Goal: Task Accomplishment & Management: Manage account settings

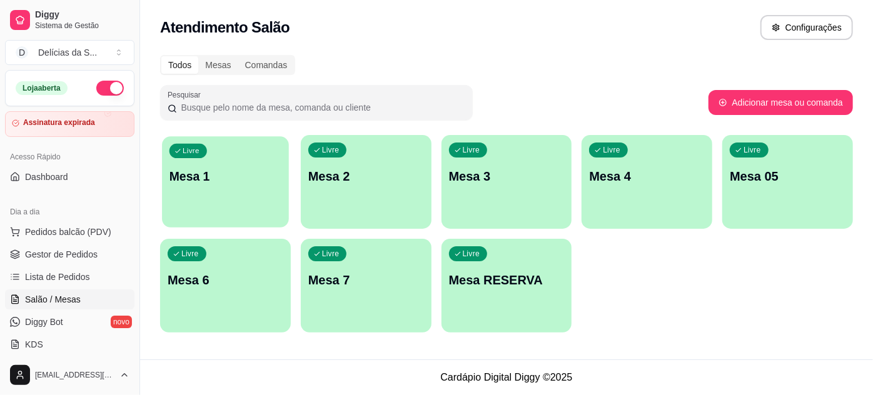
click at [211, 163] on div "Livre Mesa 1" at bounding box center [225, 174] width 127 height 76
click at [499, 181] on p "Mesa 3" at bounding box center [507, 177] width 116 height 18
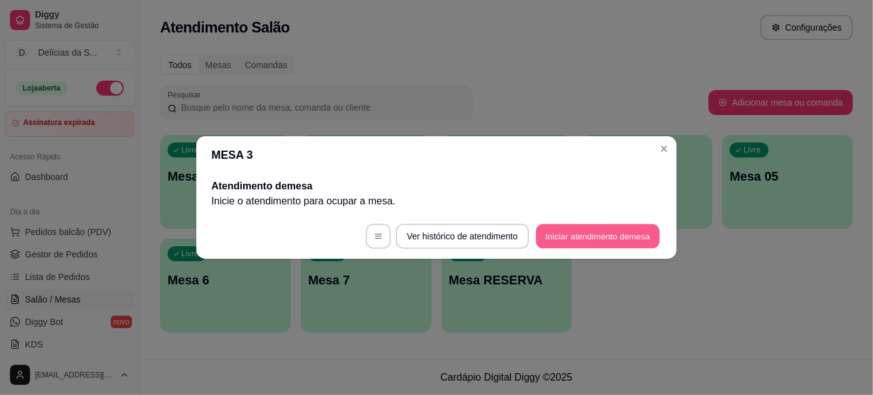
click at [571, 236] on button "Iniciar atendimento de mesa" at bounding box center [598, 236] width 124 height 24
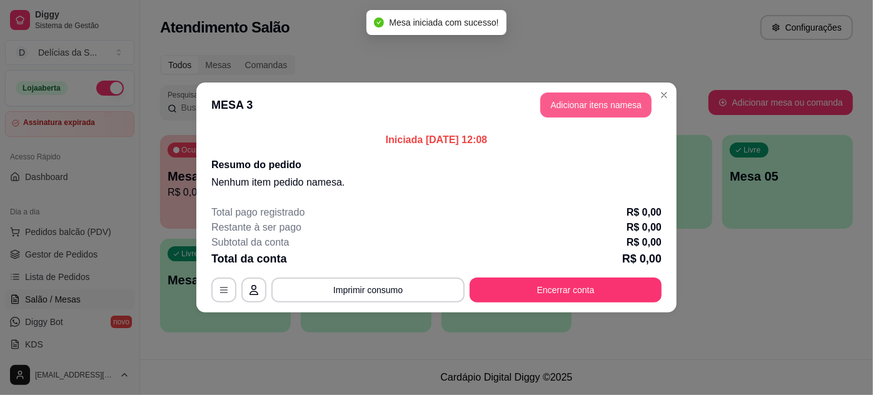
click at [633, 106] on button "Adicionar itens na mesa" at bounding box center [595, 105] width 111 height 25
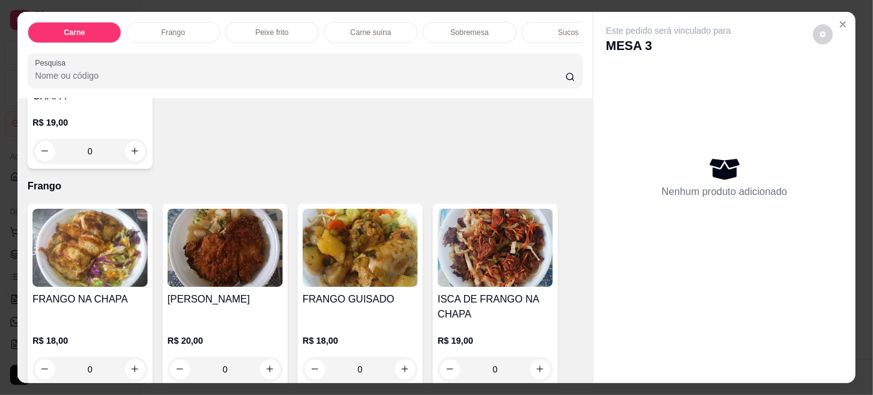
scroll to position [568, 0]
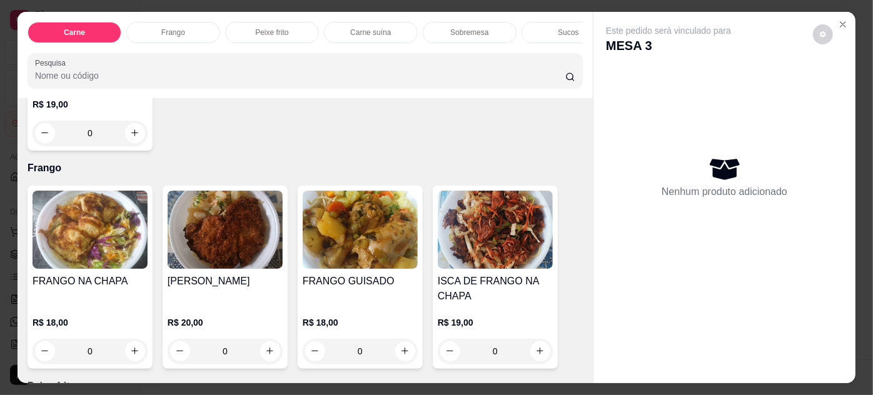
click at [228, 223] on img at bounding box center [225, 230] width 115 height 78
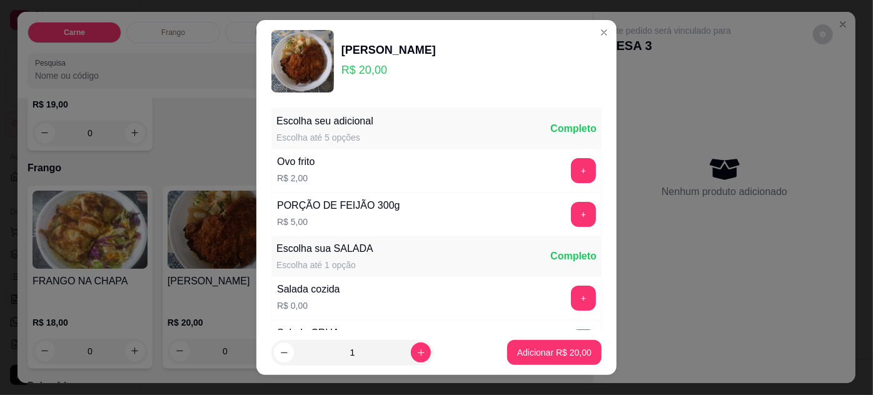
scroll to position [124, 0]
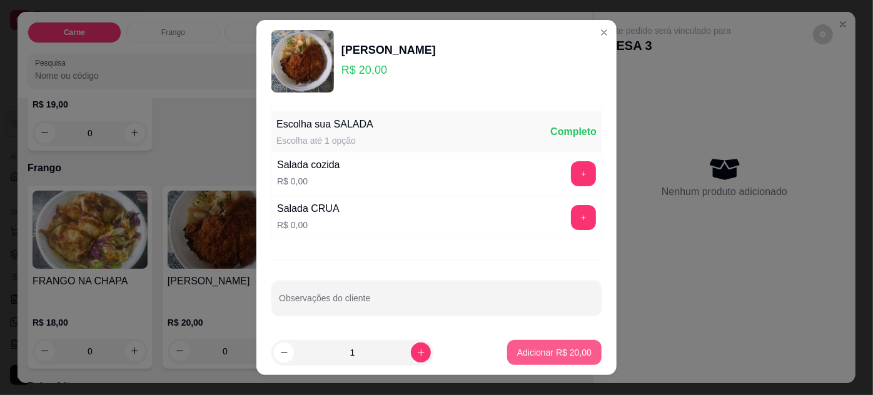
click at [559, 354] on p "Adicionar R$ 20,00" at bounding box center [554, 352] width 74 height 13
type input "1"
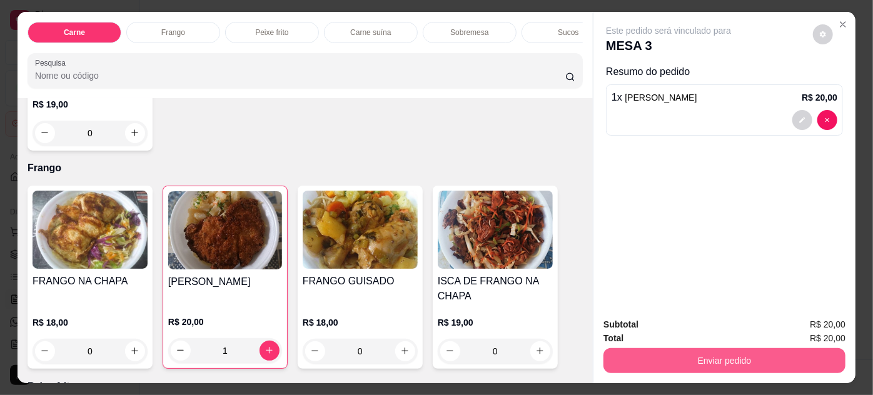
click at [702, 348] on button "Enviar pedido" at bounding box center [724, 360] width 242 height 25
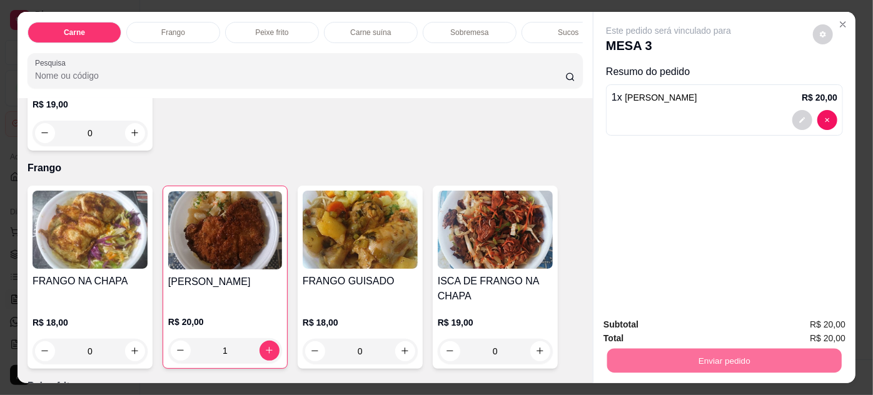
click at [678, 321] on button "Não registrar e enviar pedido" at bounding box center [683, 325] width 126 height 23
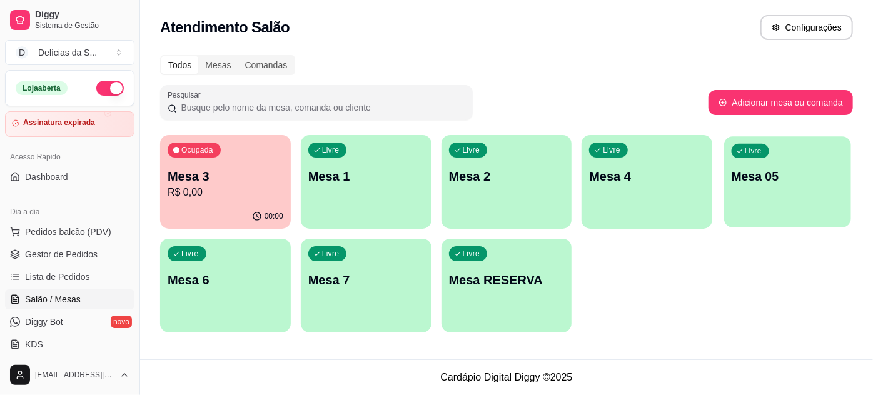
click at [775, 181] on p "Mesa 05" at bounding box center [788, 176] width 112 height 17
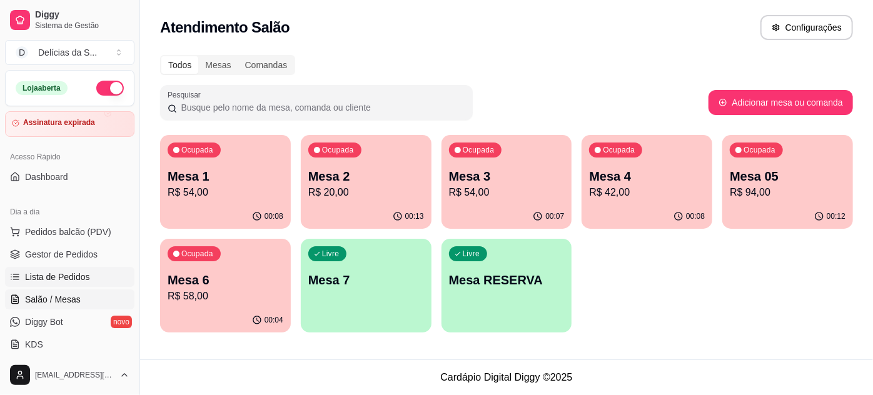
click at [69, 274] on span "Lista de Pedidos" at bounding box center [57, 277] width 65 height 13
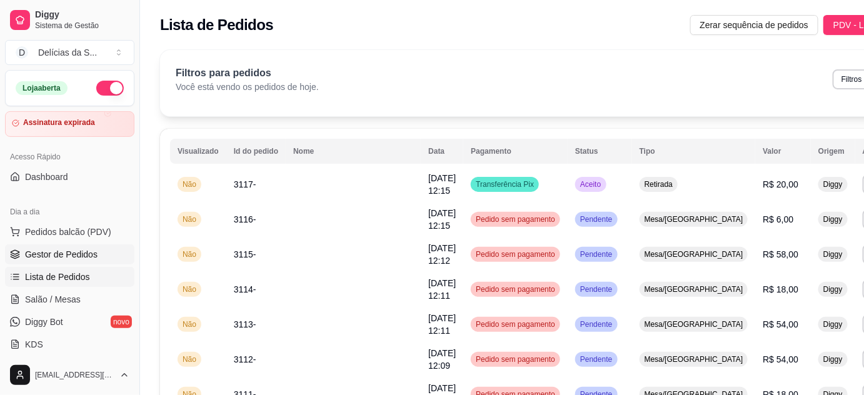
click at [73, 256] on span "Gestor de Pedidos" at bounding box center [61, 254] width 73 height 13
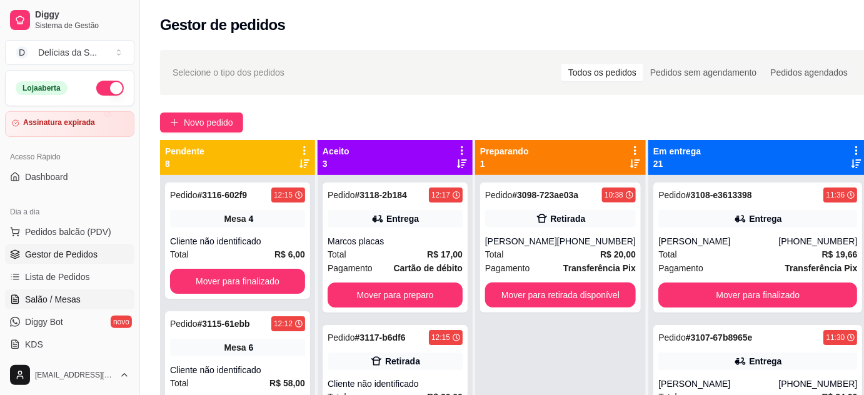
click at [34, 296] on span "Salão / Mesas" at bounding box center [53, 299] width 56 height 13
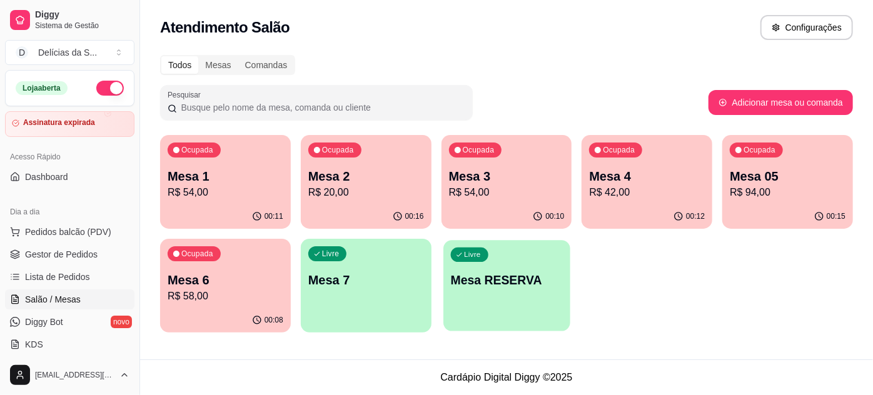
click at [495, 273] on p "Mesa RESERVA" at bounding box center [506, 280] width 112 height 17
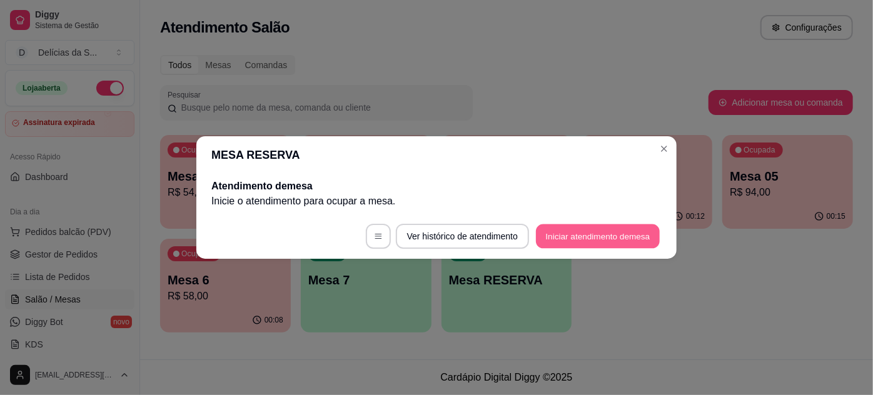
click at [554, 229] on button "Iniciar atendimento de mesa" at bounding box center [598, 236] width 124 height 24
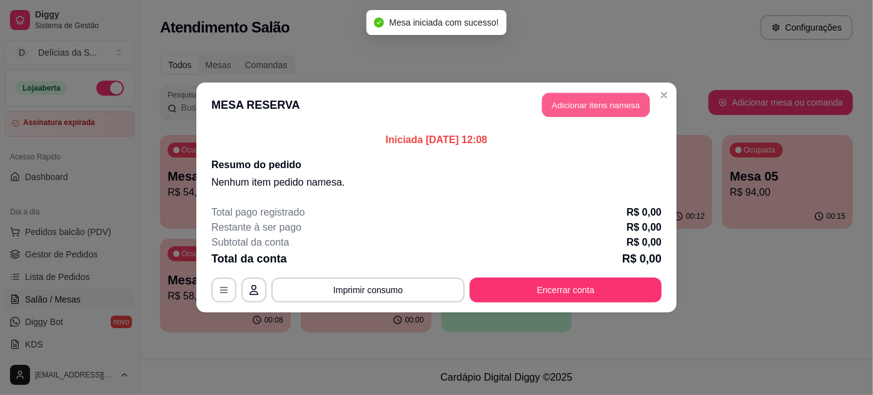
click at [577, 108] on button "Adicionar itens na mesa" at bounding box center [596, 105] width 108 height 24
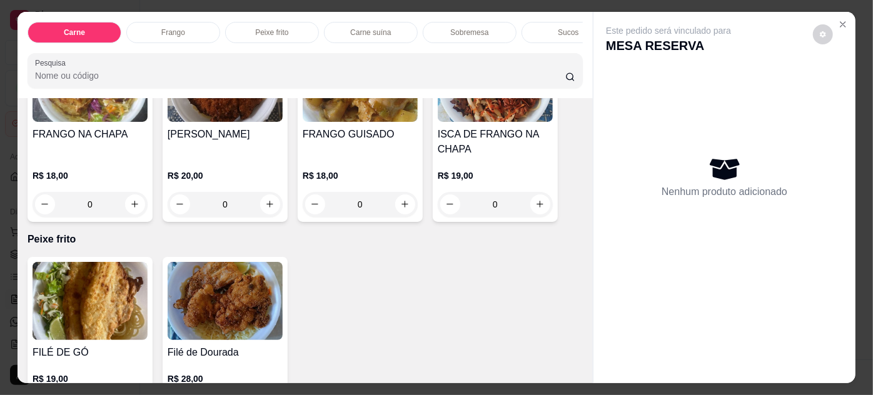
scroll to position [682, 0]
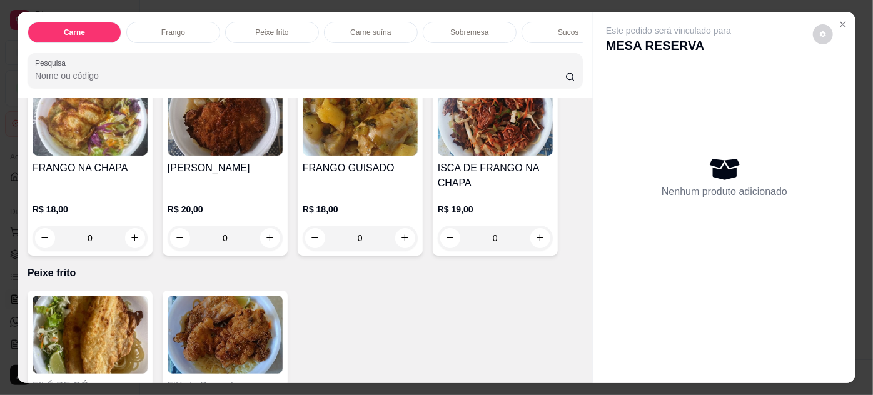
click at [355, 148] on img at bounding box center [360, 117] width 115 height 78
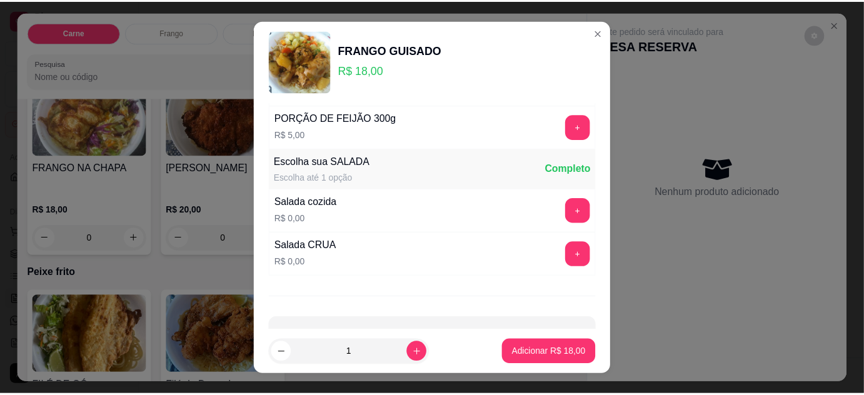
scroll to position [124, 0]
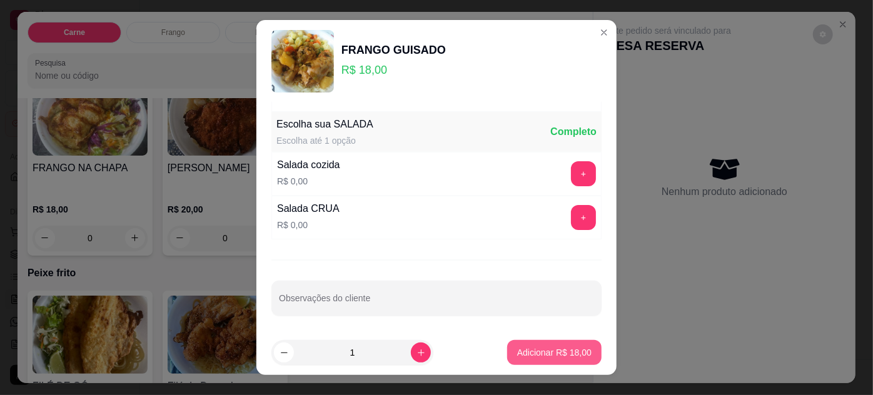
click at [517, 352] on p "Adicionar R$ 18,00" at bounding box center [554, 352] width 74 height 13
type input "1"
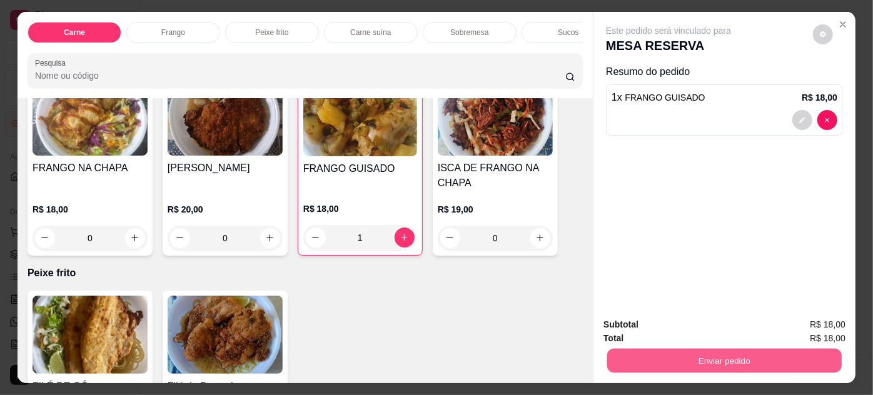
click at [708, 356] on button "Enviar pedido" at bounding box center [724, 361] width 234 height 24
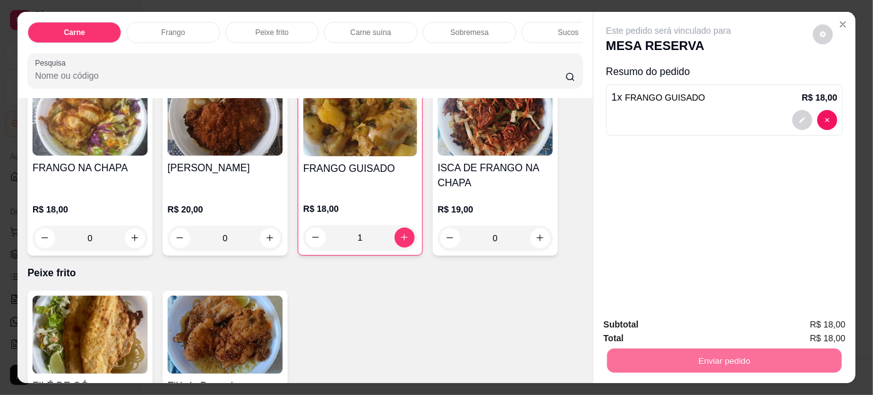
click at [688, 324] on button "Não registrar e enviar pedido" at bounding box center [683, 325] width 126 height 23
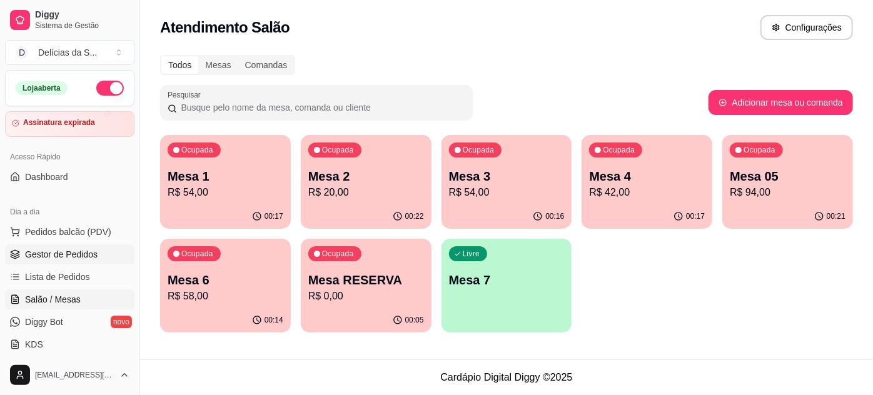
click at [78, 244] on link "Gestor de Pedidos" at bounding box center [69, 254] width 129 height 20
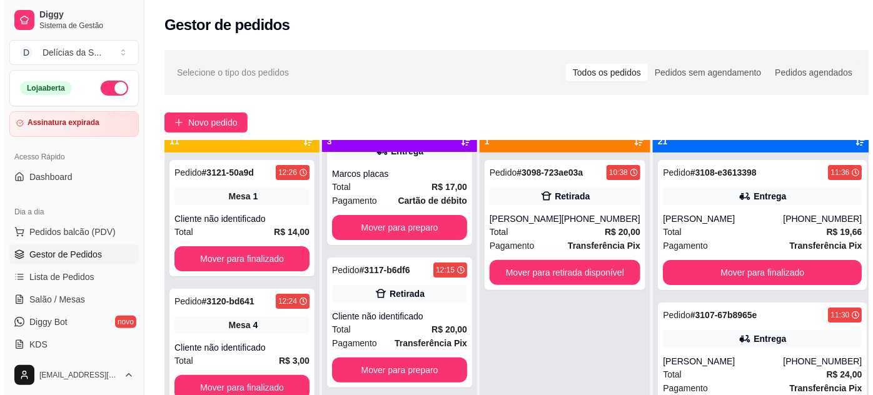
scroll to position [35, 0]
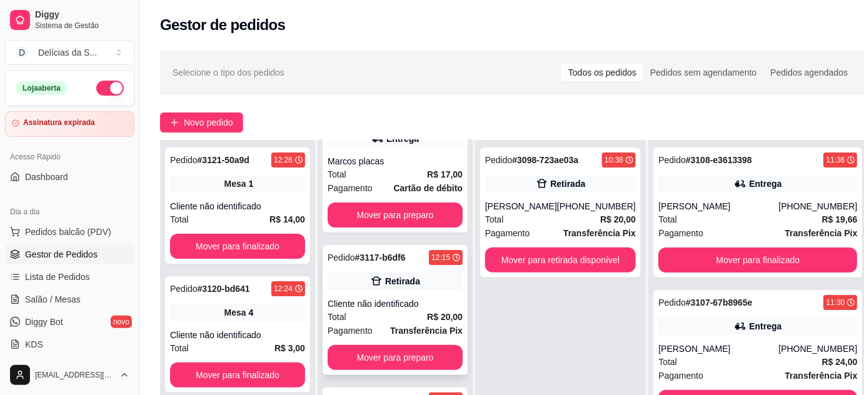
click at [426, 306] on div "Cliente não identificado" at bounding box center [395, 304] width 135 height 13
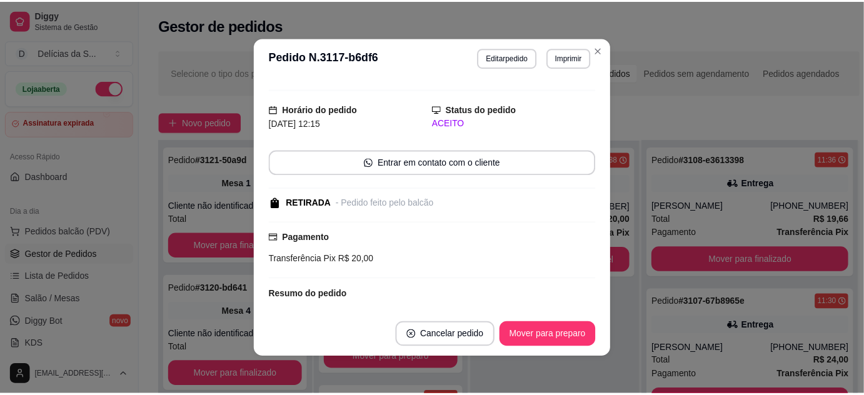
scroll to position [0, 0]
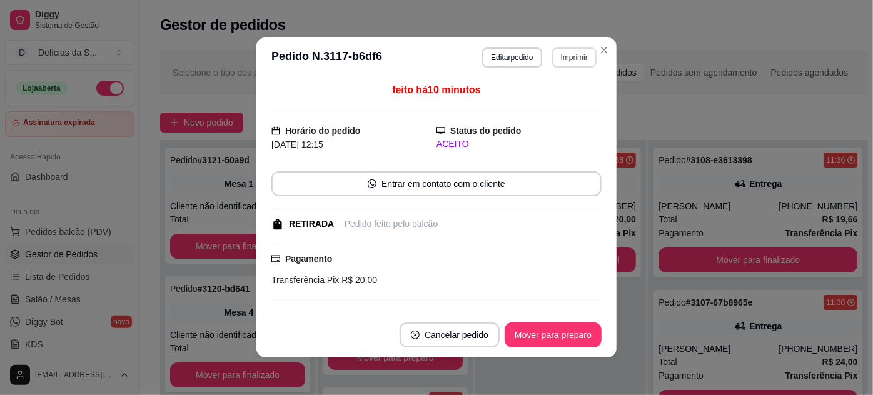
click at [573, 56] on button "Imprimir" at bounding box center [574, 58] width 44 height 20
click at [550, 106] on button "Impressora" at bounding box center [548, 100] width 88 height 19
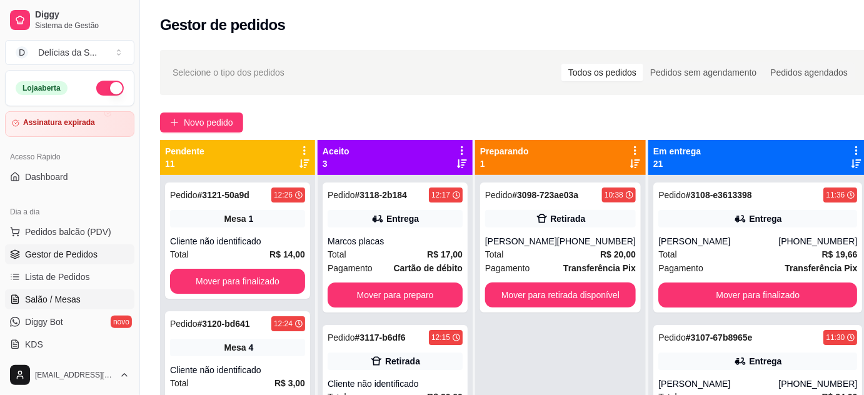
click at [58, 294] on span "Salão / Mesas" at bounding box center [53, 299] width 56 height 13
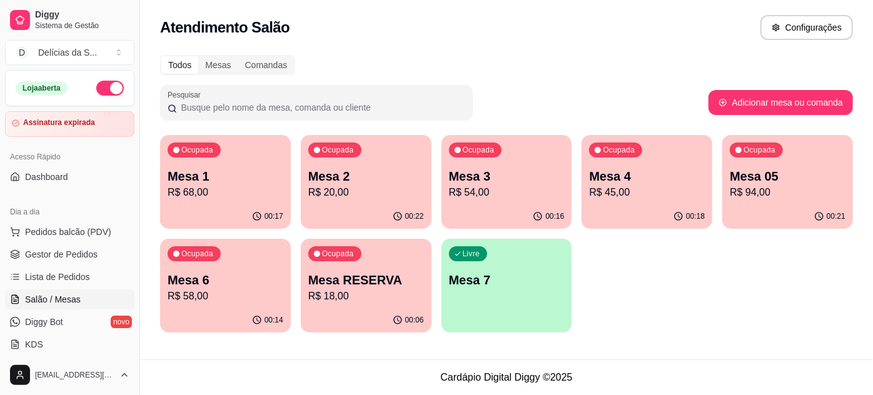
click at [361, 301] on p "R$ 18,00" at bounding box center [366, 296] width 116 height 15
click at [400, 301] on p "R$ 18,00" at bounding box center [366, 296] width 112 height 14
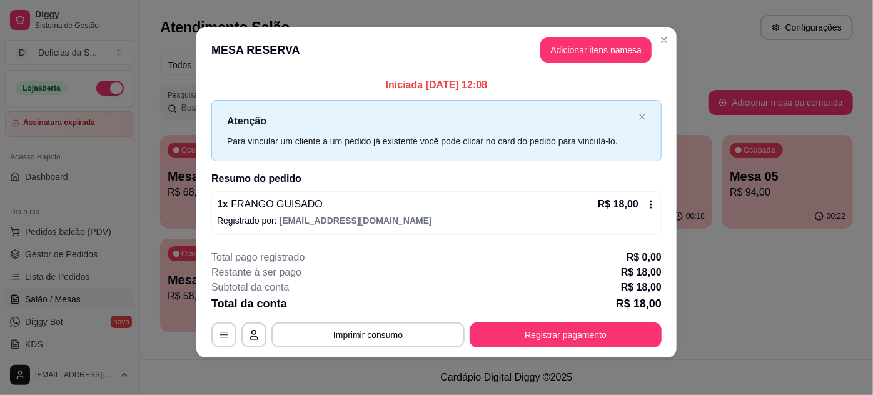
scroll to position [6, 0]
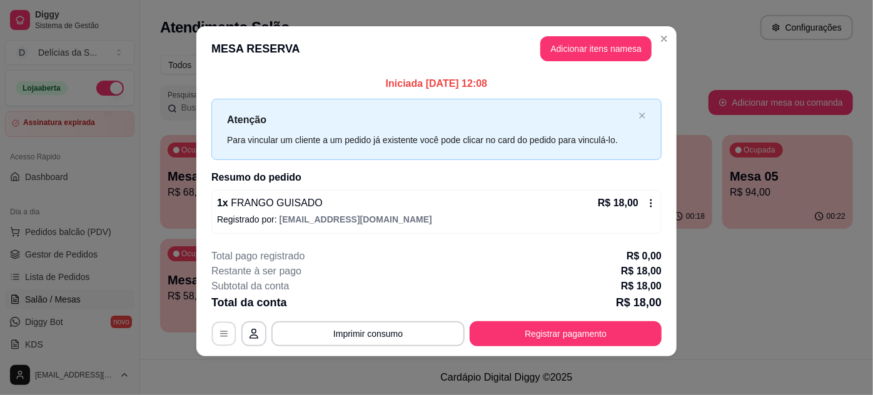
click at [224, 329] on icon "button" at bounding box center [224, 334] width 10 height 10
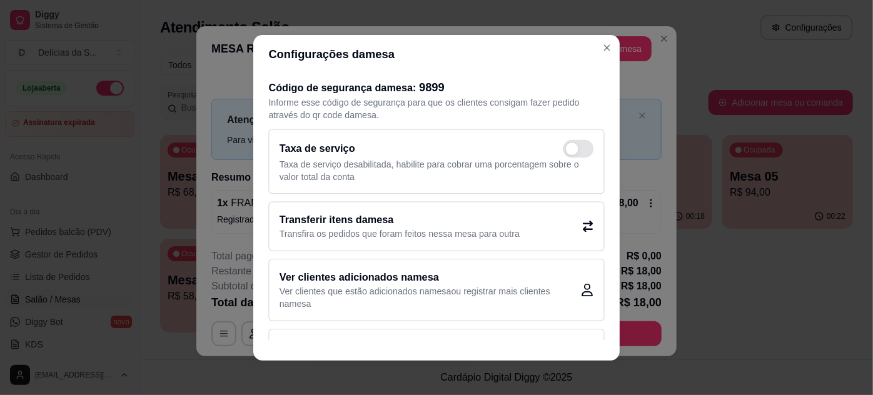
scroll to position [3, 0]
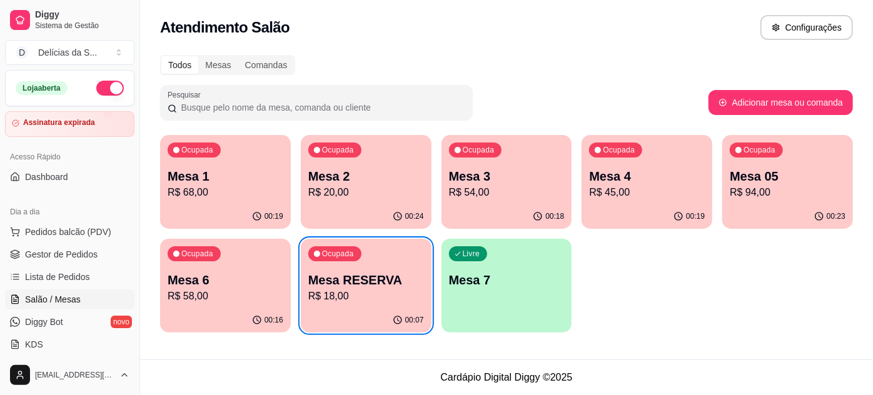
click at [518, 63] on div "Todos Mesas Comandas" at bounding box center [506, 65] width 693 height 20
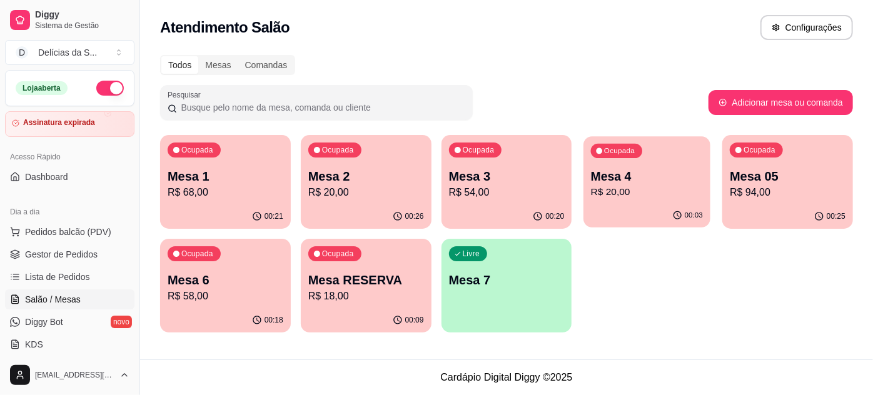
click at [638, 165] on div "Ocupada Mesa 4 R$ 20,00" at bounding box center [647, 170] width 127 height 68
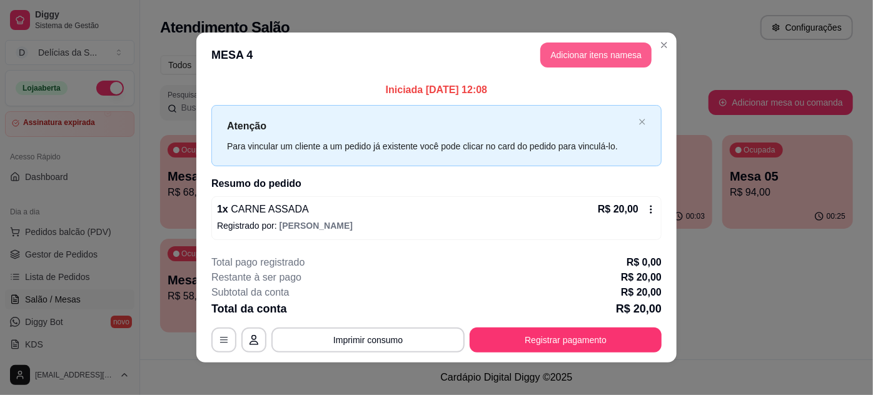
click at [586, 54] on button "Adicionar itens na mesa" at bounding box center [595, 55] width 111 height 25
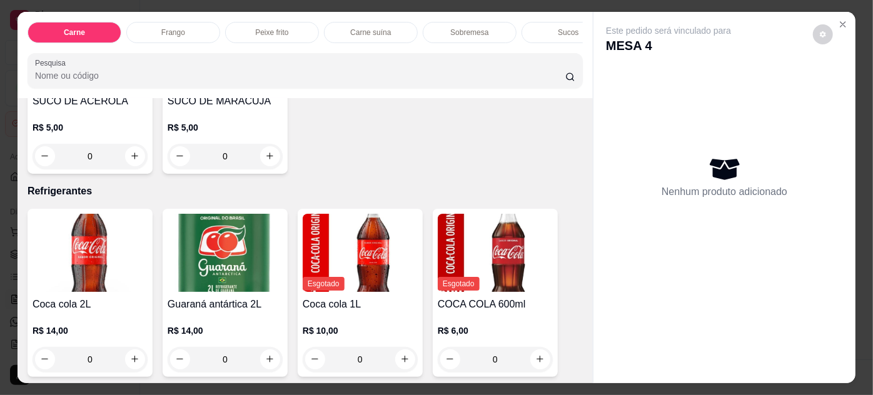
scroll to position [1364, 0]
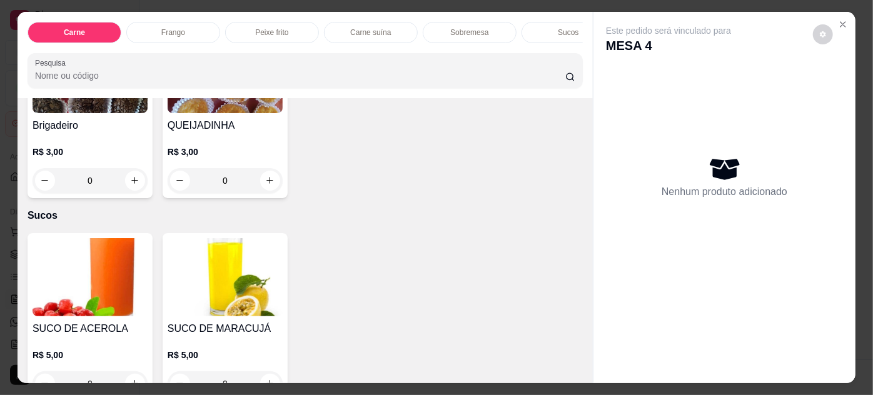
click at [239, 268] on img at bounding box center [225, 277] width 115 height 78
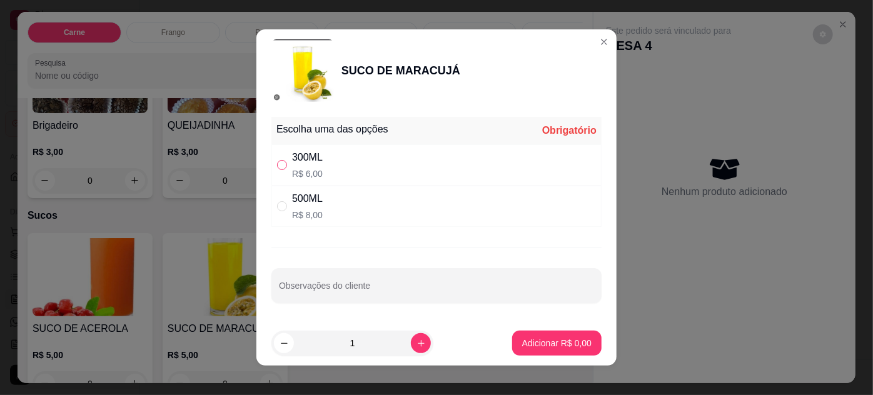
click at [277, 166] on input "" at bounding box center [282, 165] width 10 height 10
radio input "true"
click at [540, 349] on button "Adicionar R$ 6,00" at bounding box center [556, 343] width 89 height 25
type input "1"
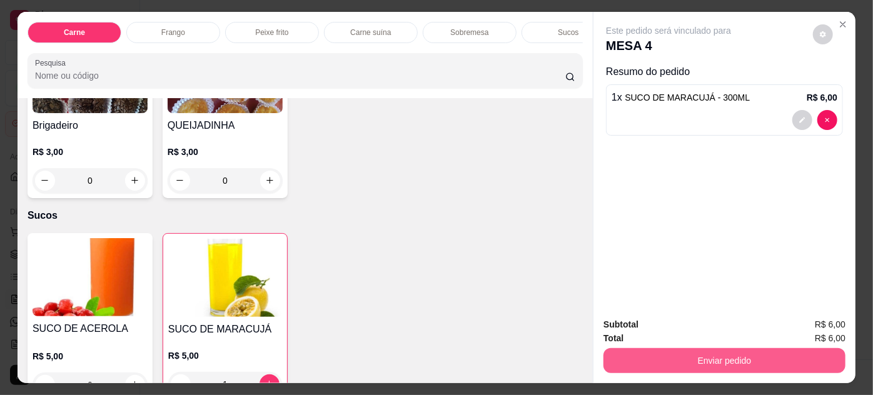
click at [720, 360] on button "Enviar pedido" at bounding box center [724, 360] width 242 height 25
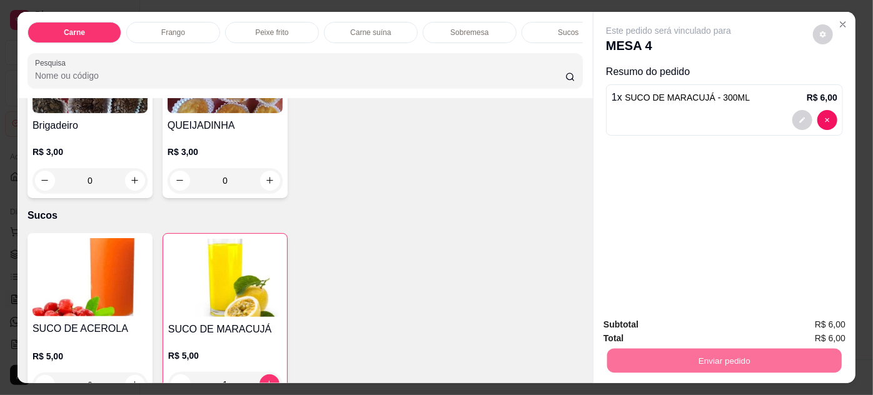
click at [655, 332] on button "Não registrar e enviar pedido" at bounding box center [683, 326] width 130 height 24
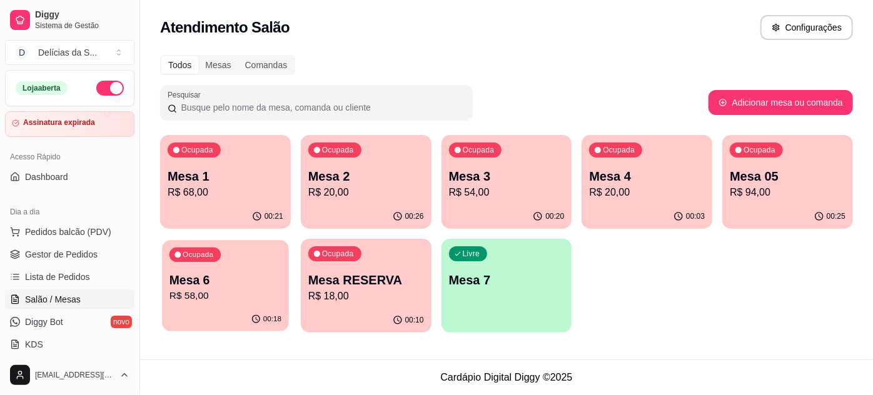
click at [193, 293] on p "R$ 58,00" at bounding box center [225, 296] width 112 height 14
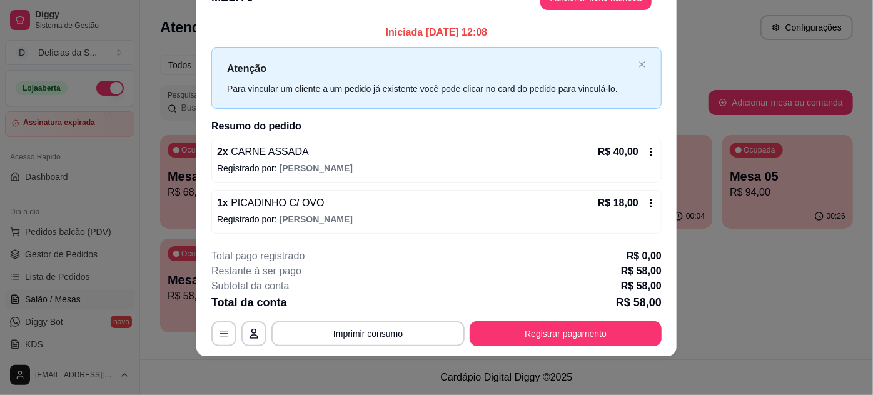
scroll to position [0, 0]
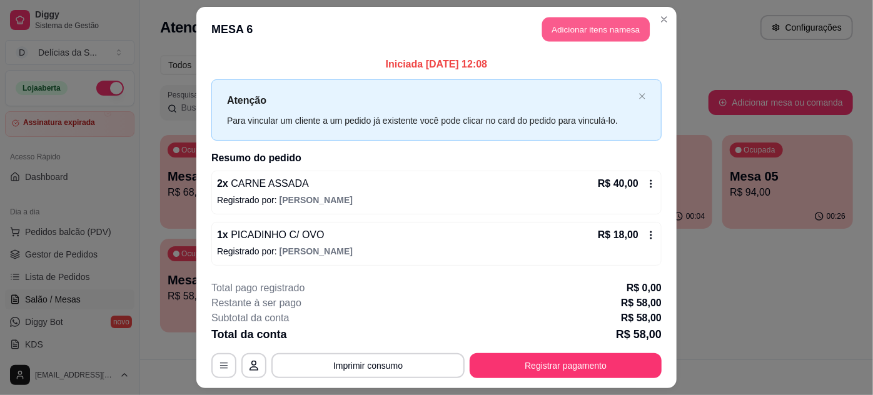
click at [575, 33] on button "Adicionar itens na mesa" at bounding box center [596, 30] width 108 height 24
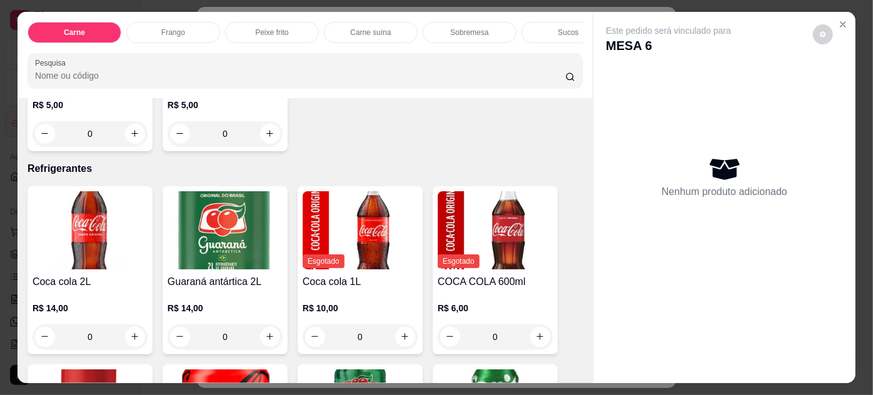
scroll to position [1705, 0]
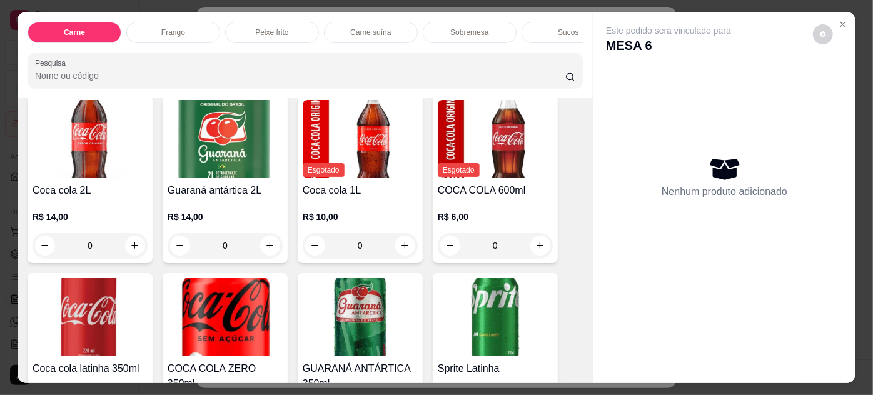
click at [97, 141] on img at bounding box center [90, 139] width 115 height 78
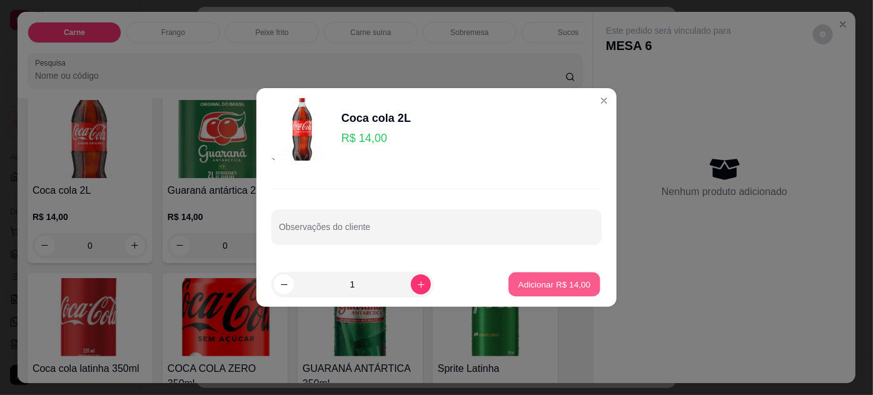
click at [529, 283] on p "Adicionar R$ 14,00" at bounding box center [554, 284] width 73 height 12
type input "1"
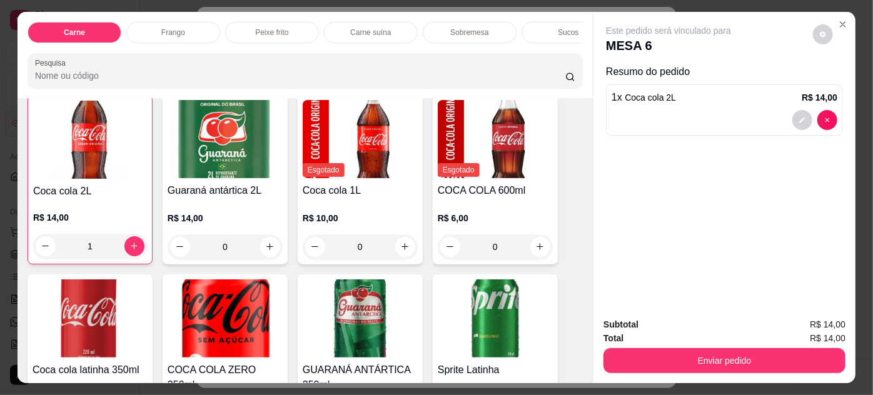
scroll to position [1706, 0]
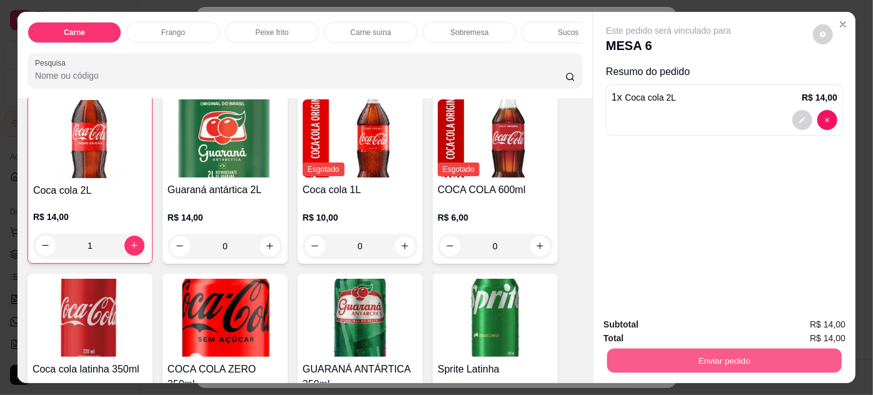
click at [701, 353] on button "Enviar pedido" at bounding box center [724, 361] width 234 height 24
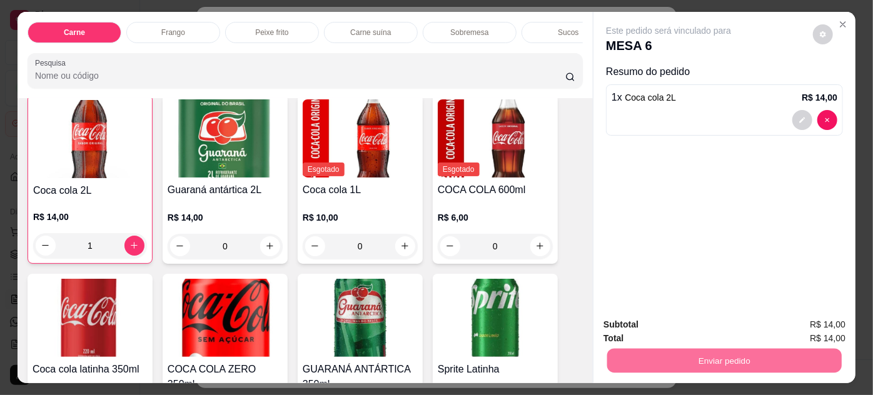
click at [677, 323] on button "Não registrar e enviar pedido" at bounding box center [683, 326] width 130 height 24
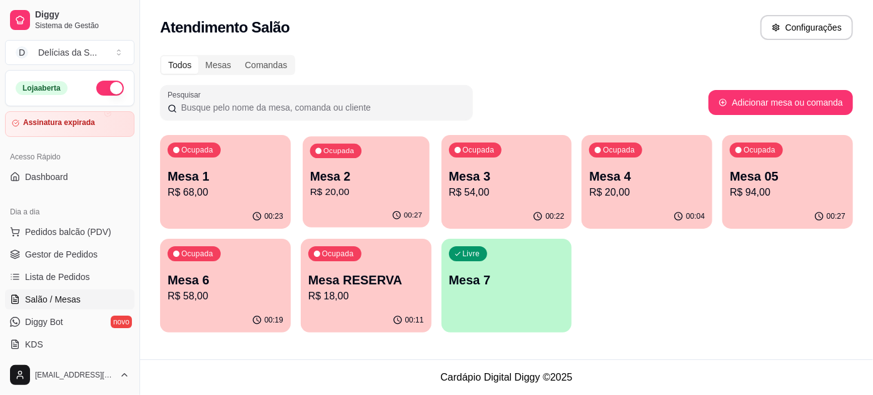
click at [385, 196] on p "R$ 20,00" at bounding box center [366, 192] width 112 height 14
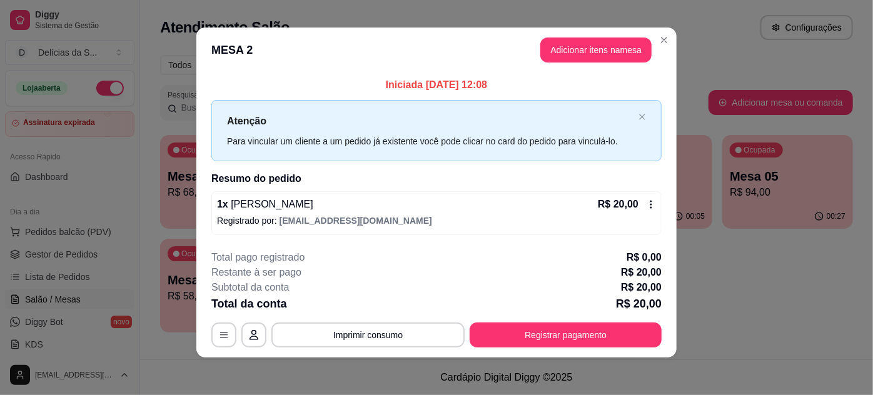
scroll to position [6, 0]
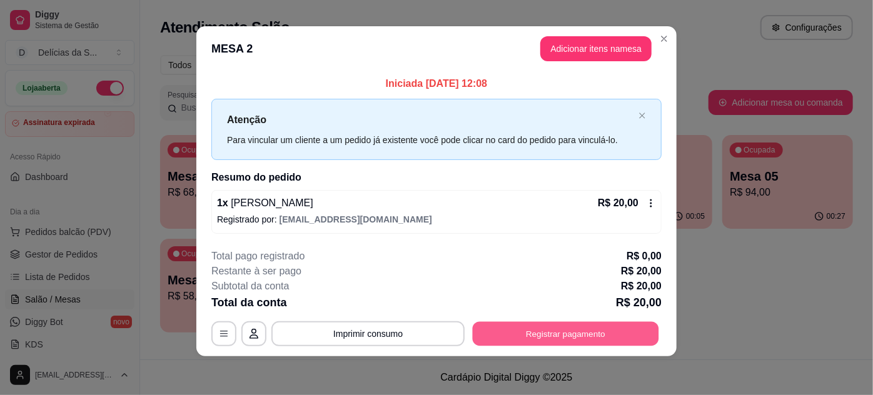
click at [570, 333] on button "Registrar pagamento" at bounding box center [566, 333] width 186 height 24
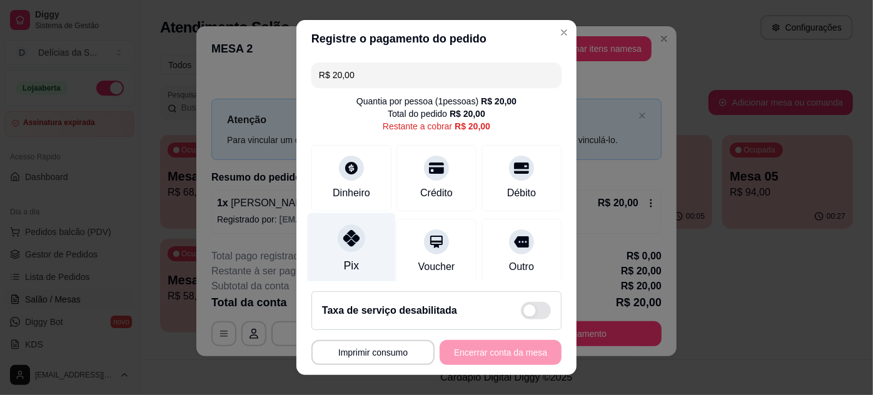
click at [359, 254] on div "Pix" at bounding box center [352, 249] width 88 height 73
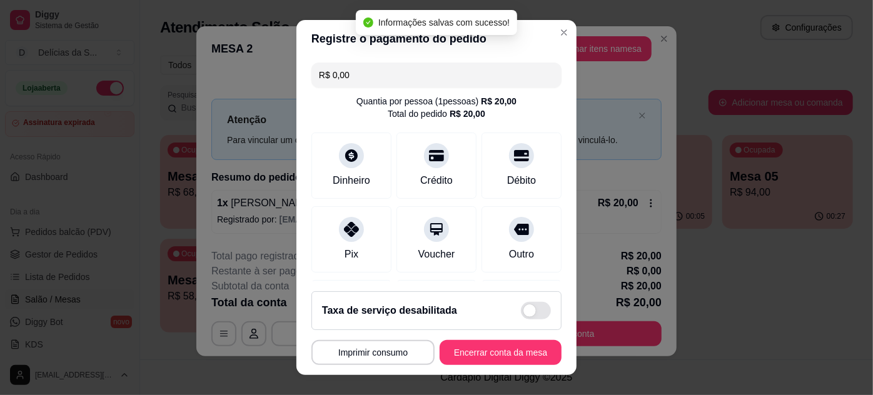
type input "R$ 0,00"
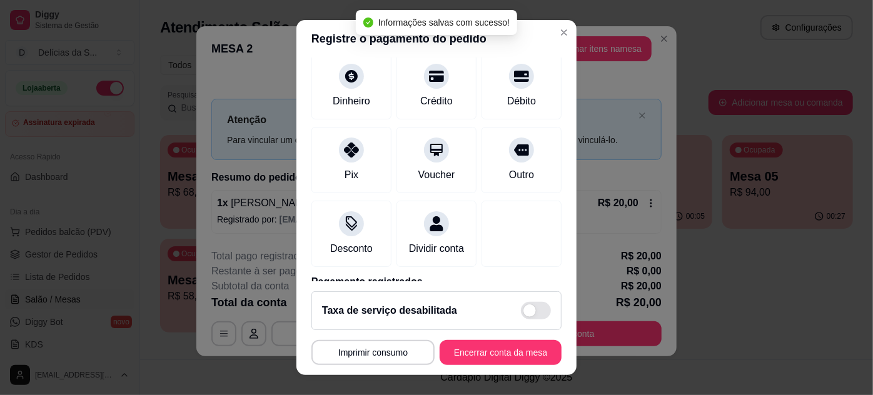
scroll to position [148, 0]
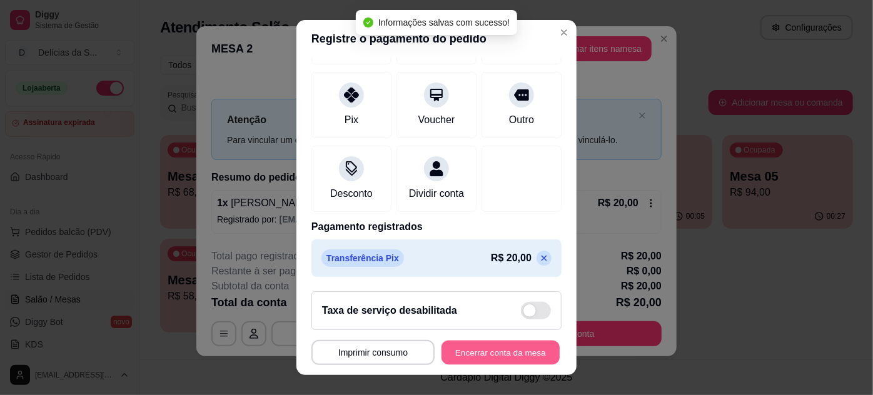
click at [493, 353] on button "Encerrar conta da mesa" at bounding box center [500, 353] width 118 height 24
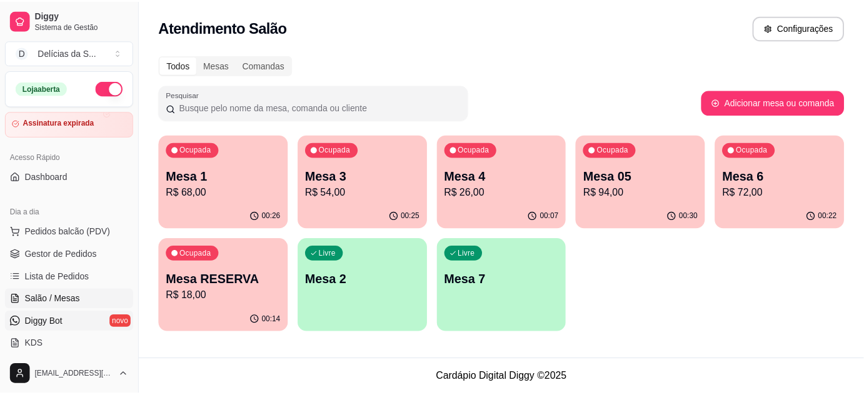
scroll to position [113, 0]
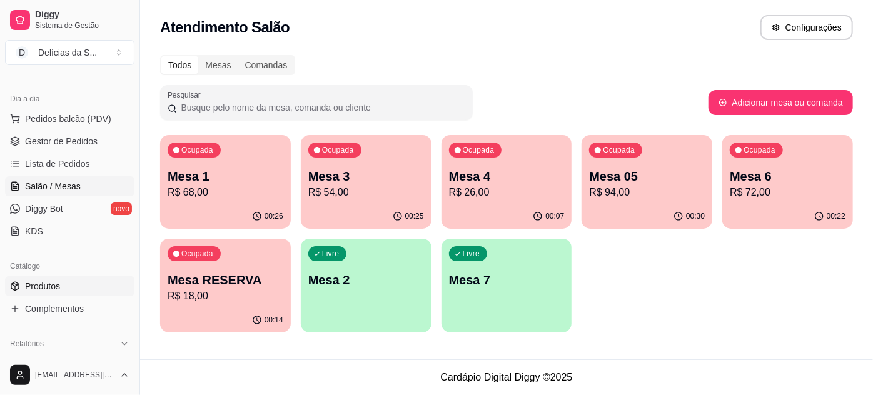
click at [74, 284] on link "Produtos" at bounding box center [69, 286] width 129 height 20
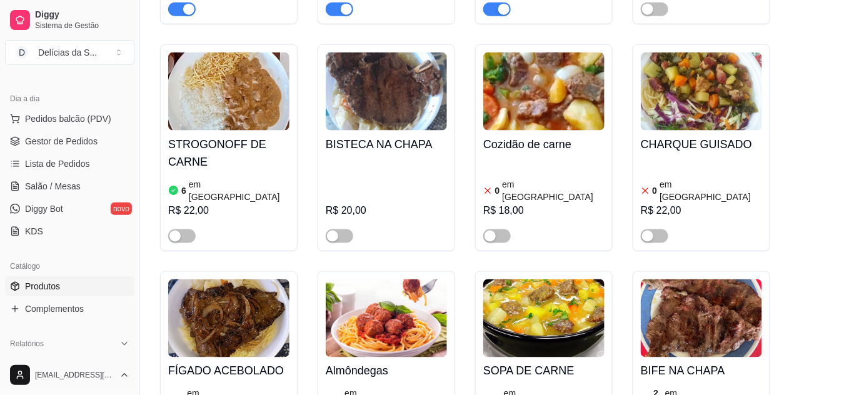
scroll to position [568, 0]
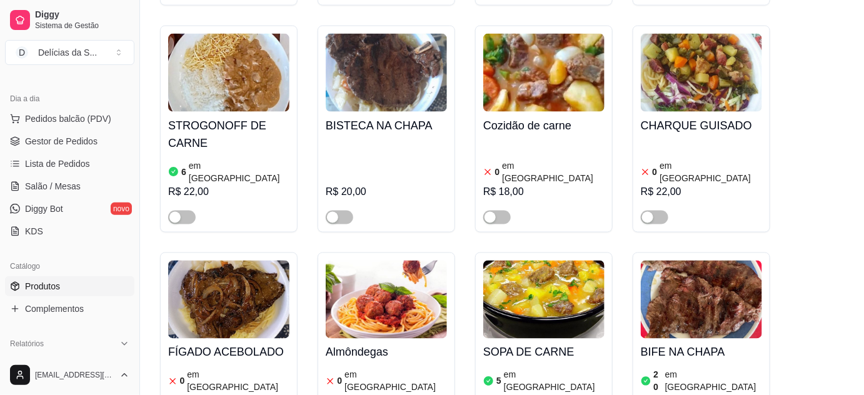
click at [228, 280] on img at bounding box center [228, 300] width 121 height 78
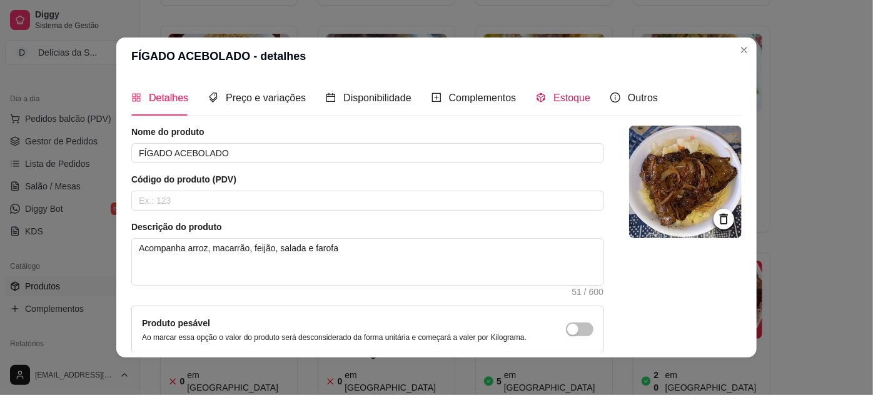
click at [554, 96] on span "Estoque" at bounding box center [571, 98] width 37 height 11
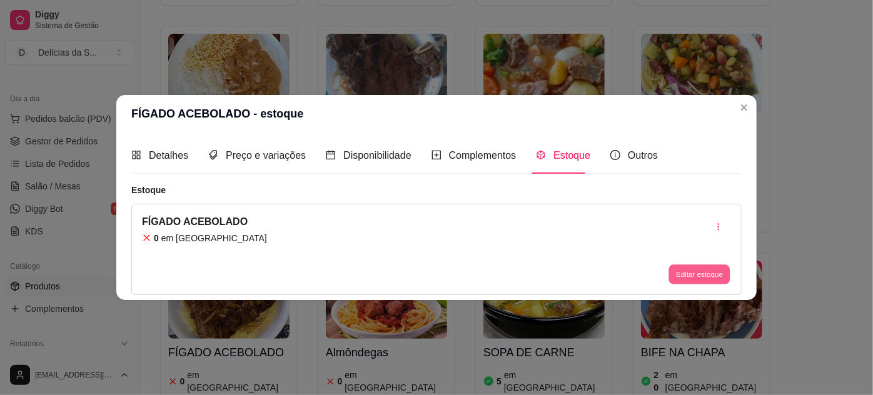
click at [708, 268] on button "Editar estoque" at bounding box center [698, 273] width 61 height 19
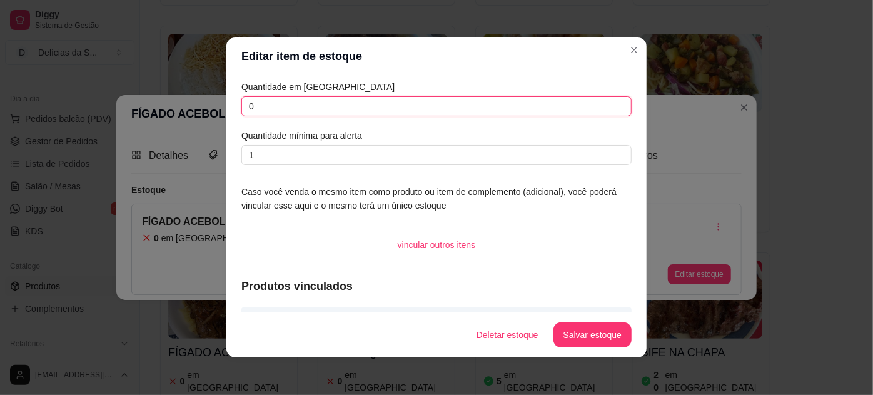
click at [317, 113] on input "0" at bounding box center [436, 106] width 390 height 20
type input "2"
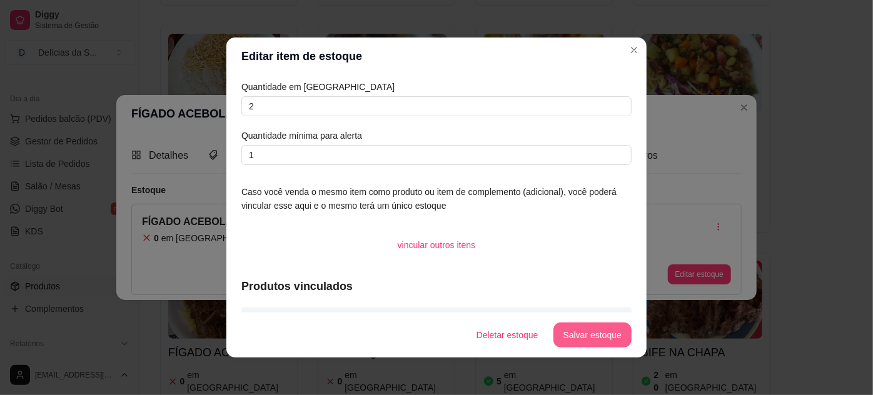
click at [598, 330] on button "Salvar estoque" at bounding box center [592, 335] width 78 height 25
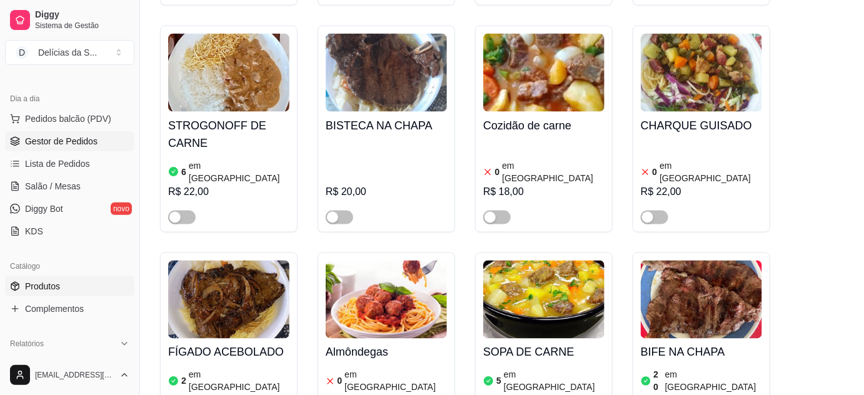
click at [66, 145] on span "Gestor de Pedidos" at bounding box center [61, 141] width 73 height 13
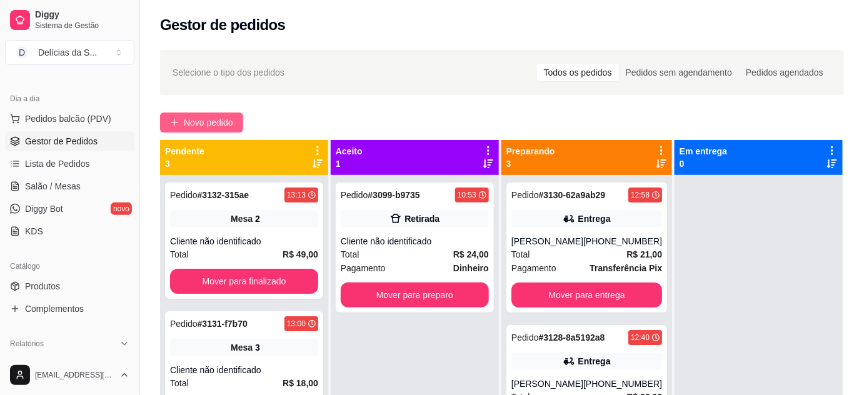
click at [218, 126] on span "Novo pedido" at bounding box center [208, 123] width 49 height 14
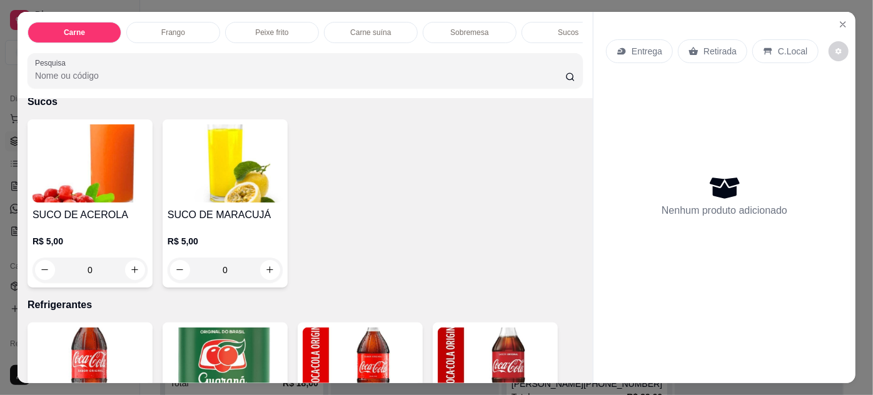
scroll to position [1250, 0]
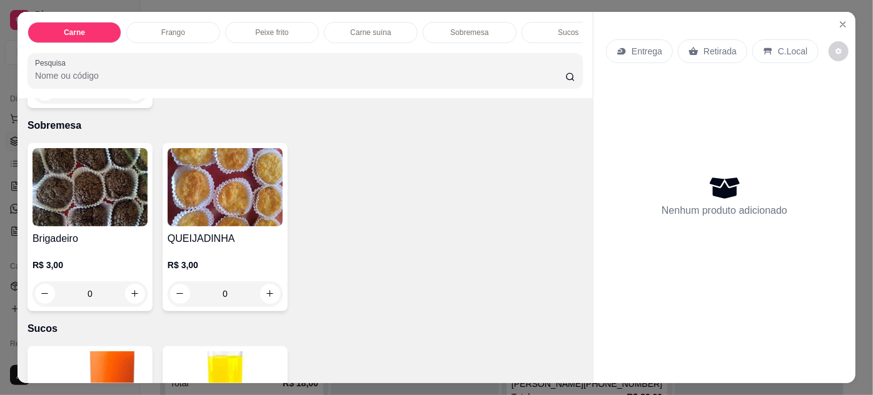
click at [224, 193] on img at bounding box center [225, 187] width 115 height 78
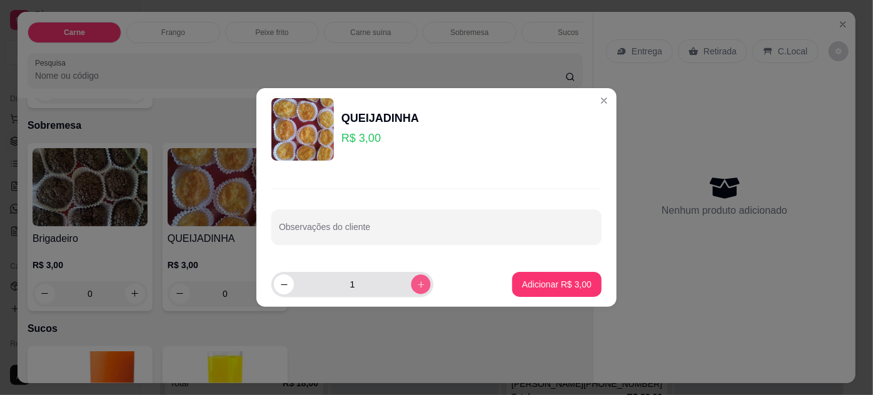
click at [416, 283] on icon "increase-product-quantity" at bounding box center [420, 284] width 9 height 9
type input "2"
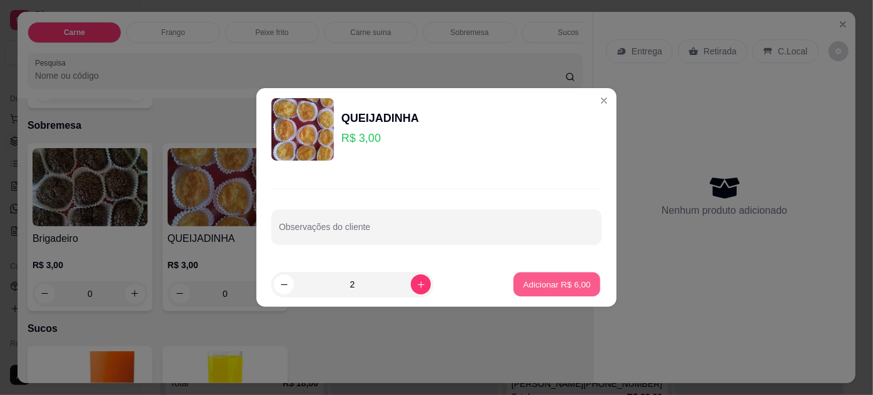
click at [547, 288] on p "Adicionar R$ 6,00" at bounding box center [557, 284] width 68 height 12
type input "2"
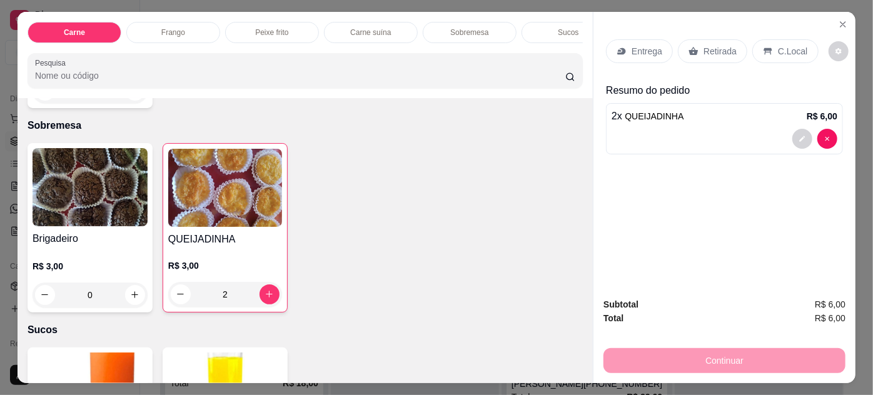
click at [693, 48] on div "Retirada" at bounding box center [712, 51] width 69 height 24
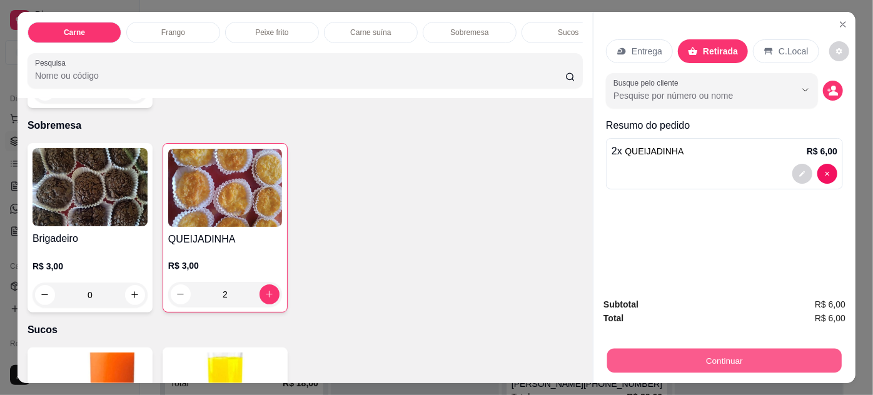
click at [733, 355] on button "Continuar" at bounding box center [724, 361] width 234 height 24
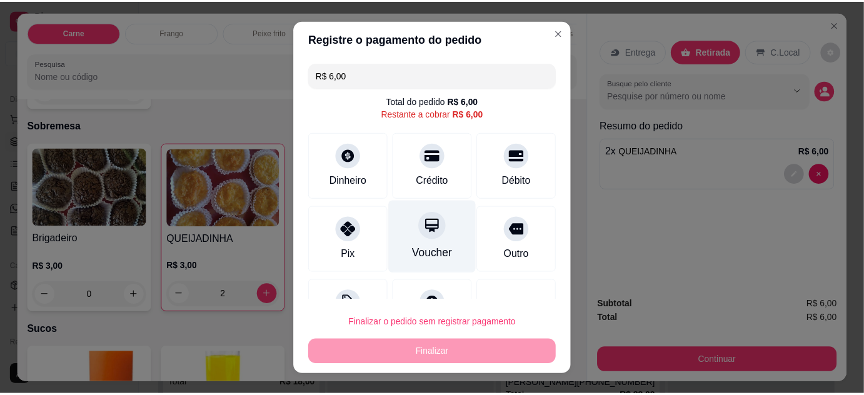
scroll to position [49, 0]
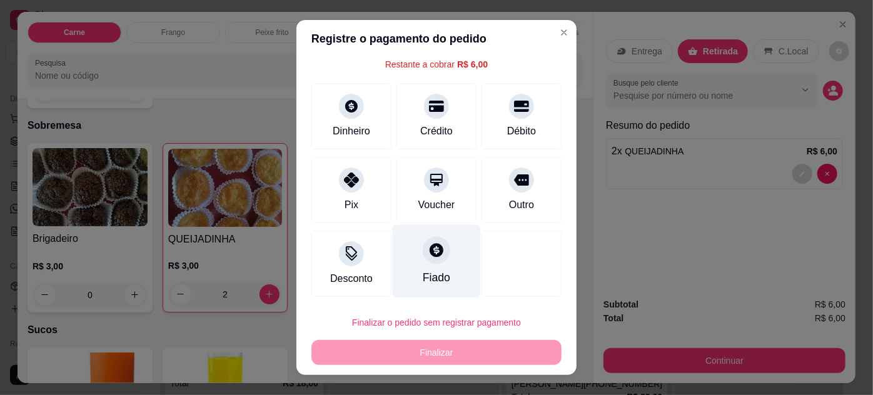
click at [431, 253] on div at bounding box center [437, 250] width 28 height 28
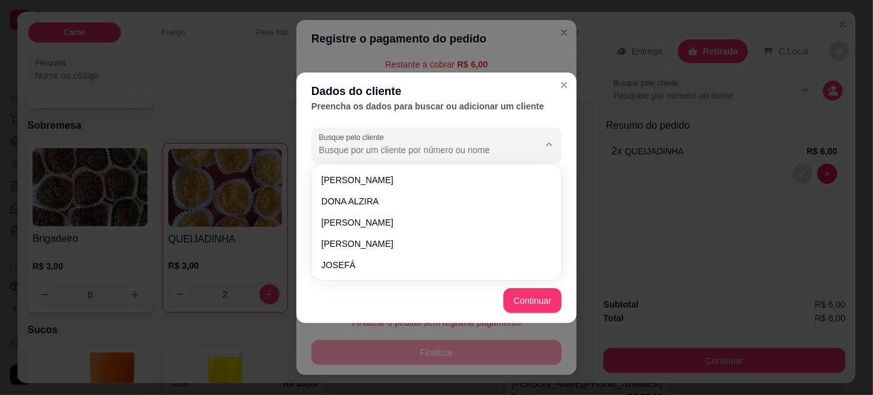
click at [440, 148] on input "Busque pelo cliente" at bounding box center [419, 150] width 200 height 13
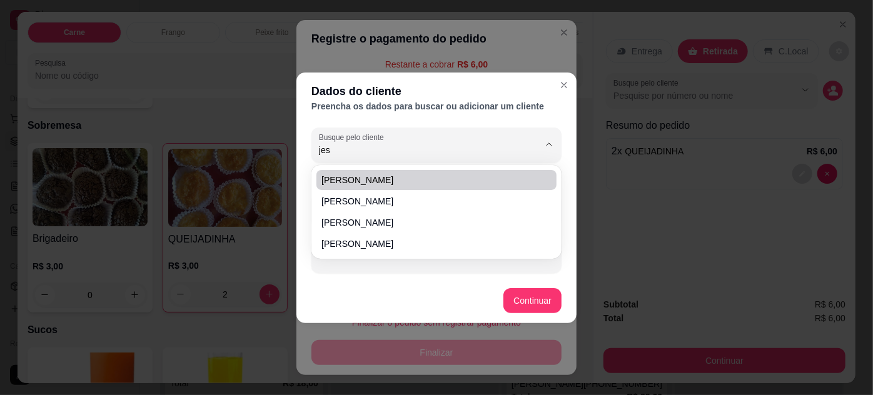
click at [380, 181] on span "[PERSON_NAME]" at bounding box center [430, 180] width 218 height 13
type input "[PERSON_NAME]"
type input "[PHONE_NUMBER]"
type input "[PERSON_NAME]"
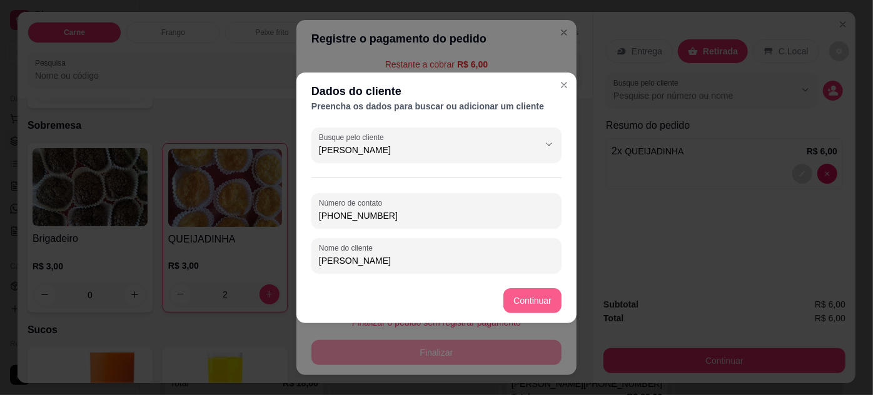
type input "[PERSON_NAME]"
type input "R$ 0,00"
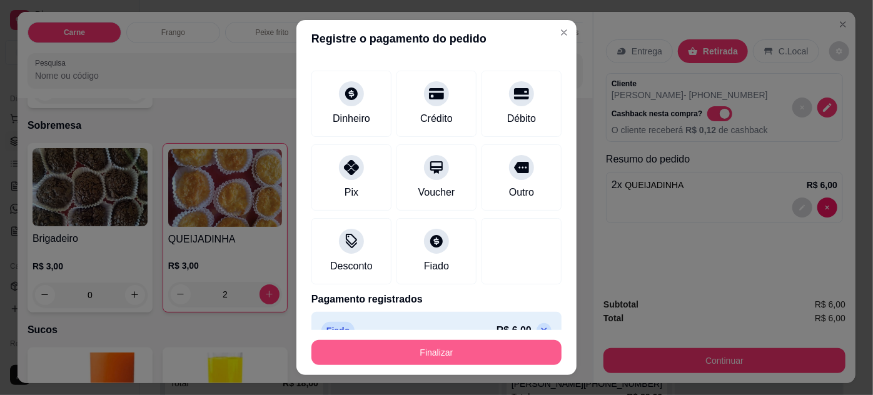
click at [478, 351] on button "Finalizar" at bounding box center [436, 352] width 250 height 25
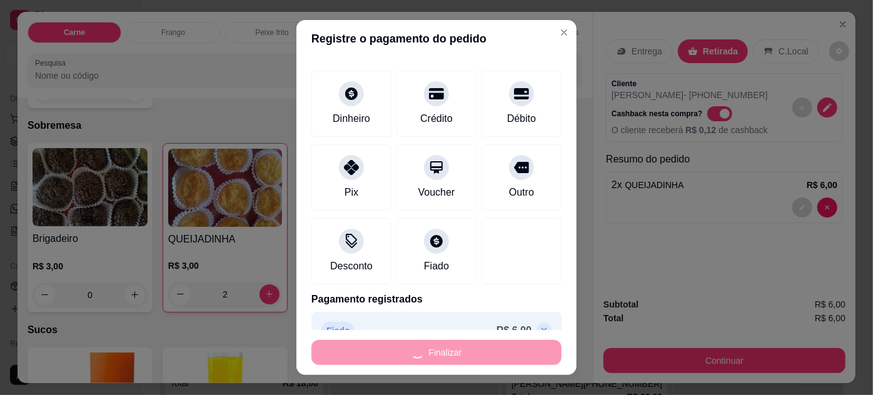
type input "0"
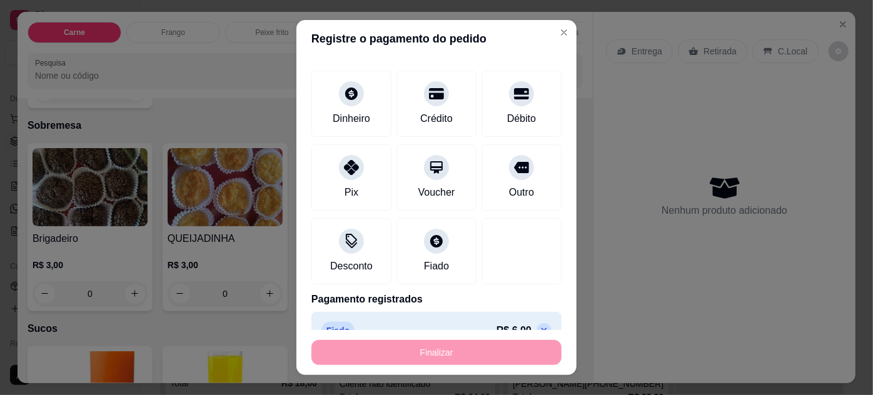
type input "-R$ 6,00"
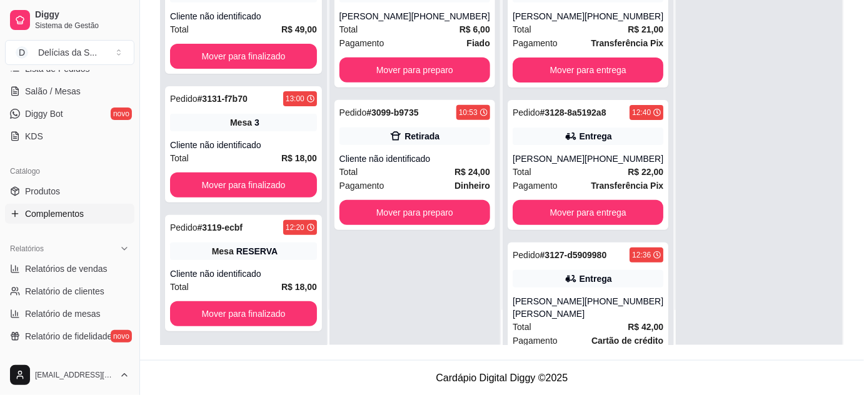
scroll to position [227, 0]
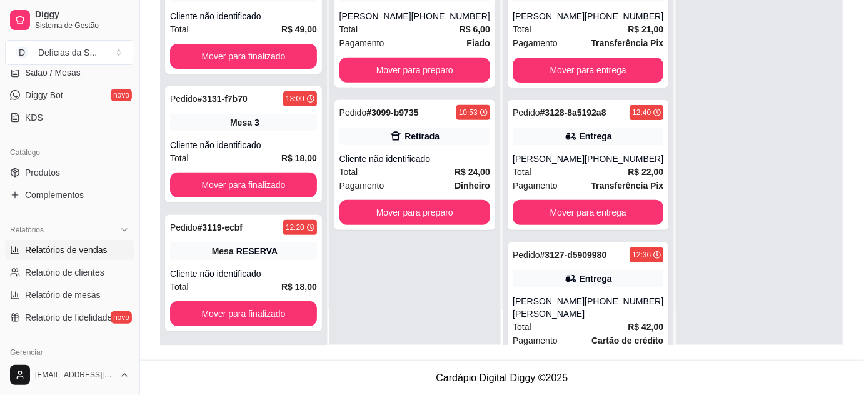
click at [94, 242] on link "Relatórios de vendas" at bounding box center [69, 250] width 129 height 20
select select "ALL"
select select "0"
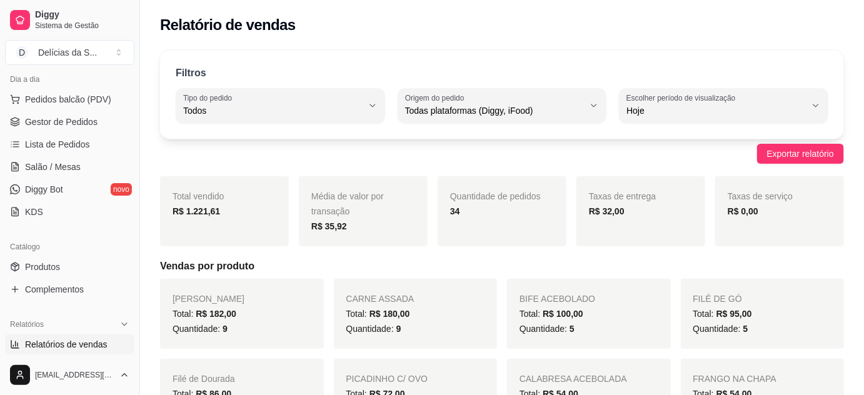
scroll to position [113, 0]
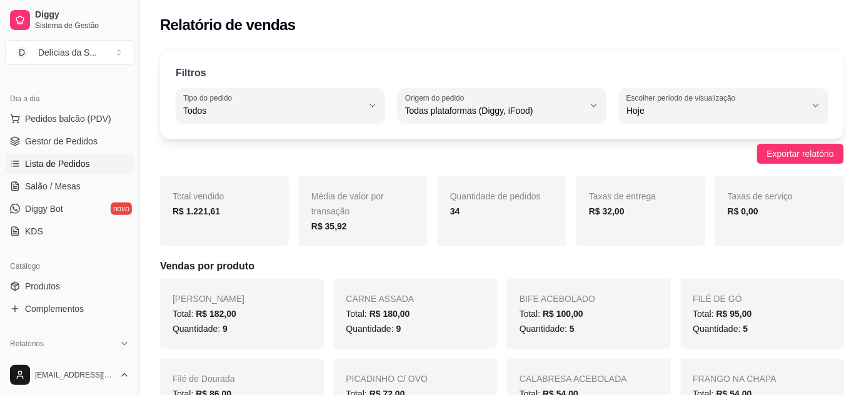
click at [48, 169] on link "Lista de Pedidos" at bounding box center [69, 164] width 129 height 20
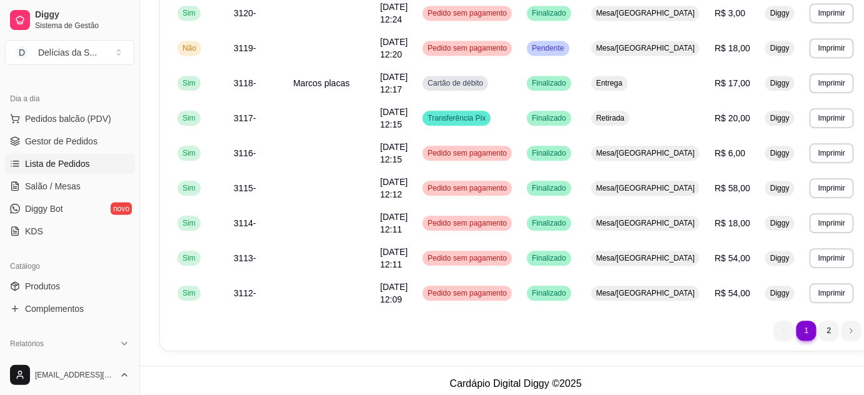
scroll to position [912, 0]
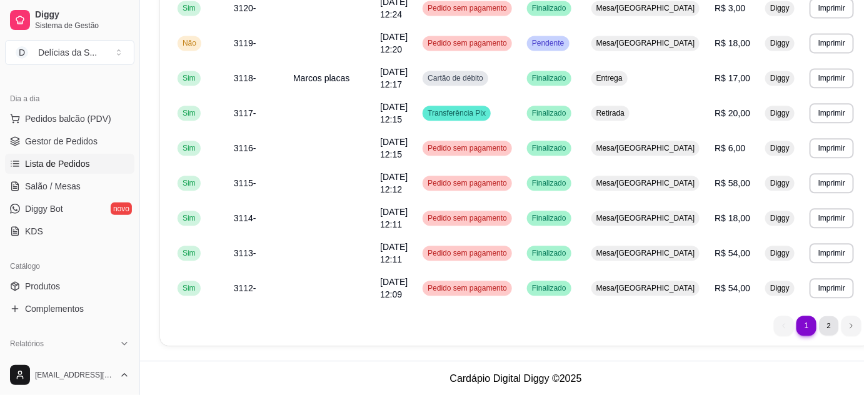
click at [820, 323] on li "2" at bounding box center [829, 325] width 19 height 19
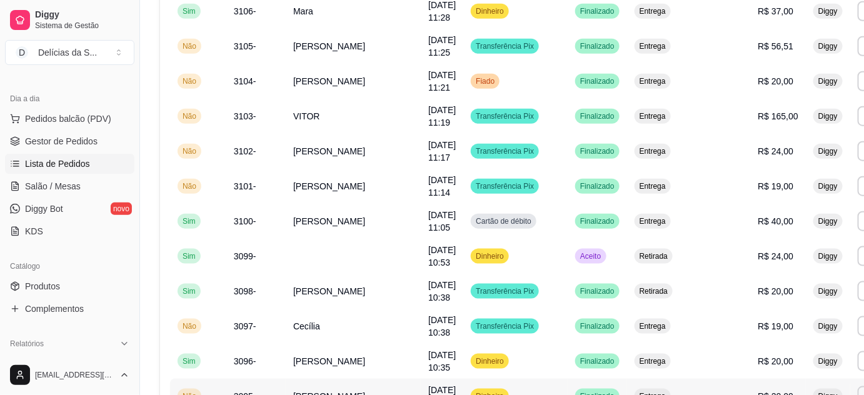
scroll to position [317, 0]
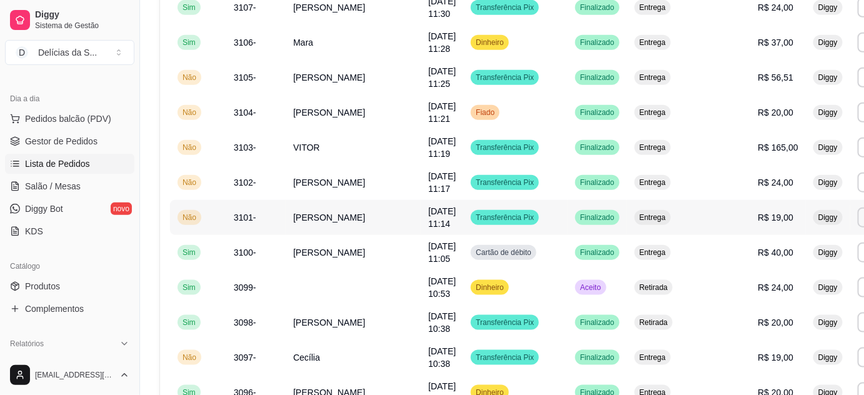
click at [758, 220] on span "R$ 19,00" at bounding box center [776, 218] width 36 height 10
